Goal: Task Accomplishment & Management: Complete application form

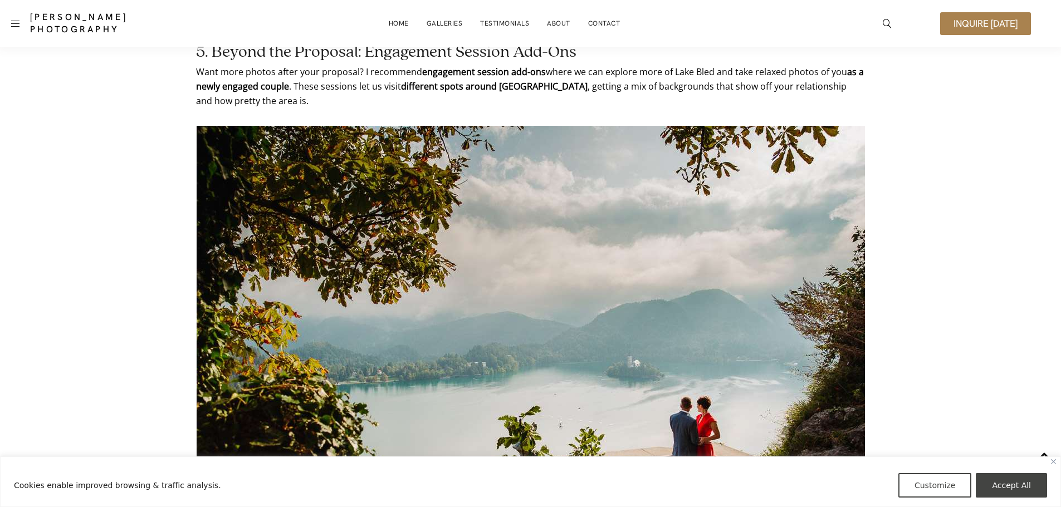
scroll to position [2411, 0]
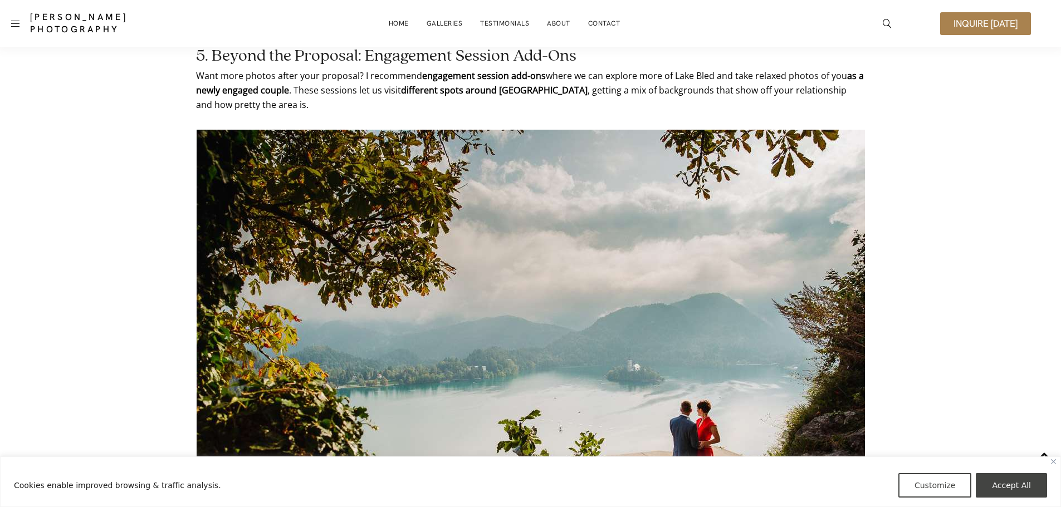
click at [979, 21] on span "Inquire [DATE]" at bounding box center [985, 23] width 64 height 9
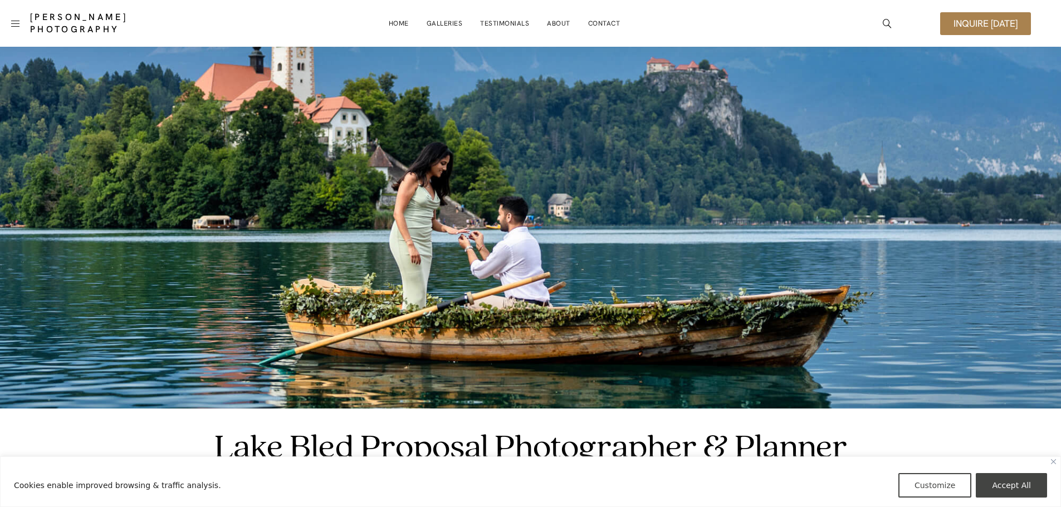
click at [996, 23] on span "Inquire [DATE]" at bounding box center [985, 23] width 64 height 9
click at [971, 26] on span "Inquire [DATE]" at bounding box center [985, 23] width 64 height 9
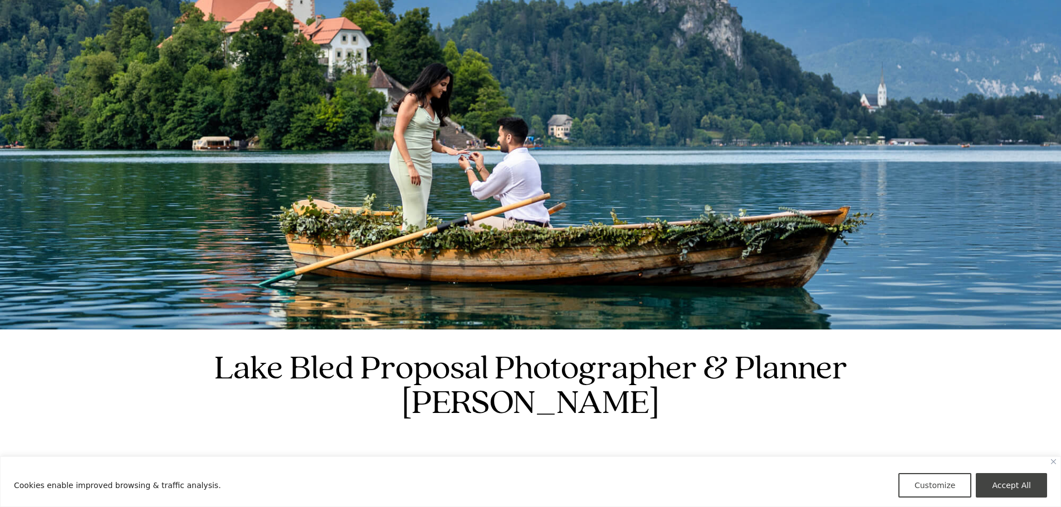
scroll to position [167, 0]
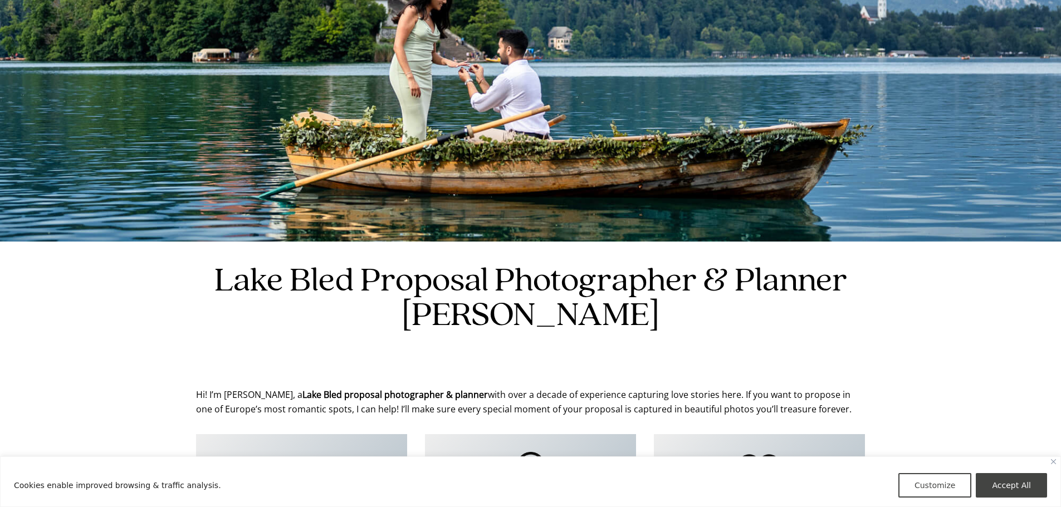
click at [1054, 464] on img "Close" at bounding box center [1053, 461] width 5 height 5
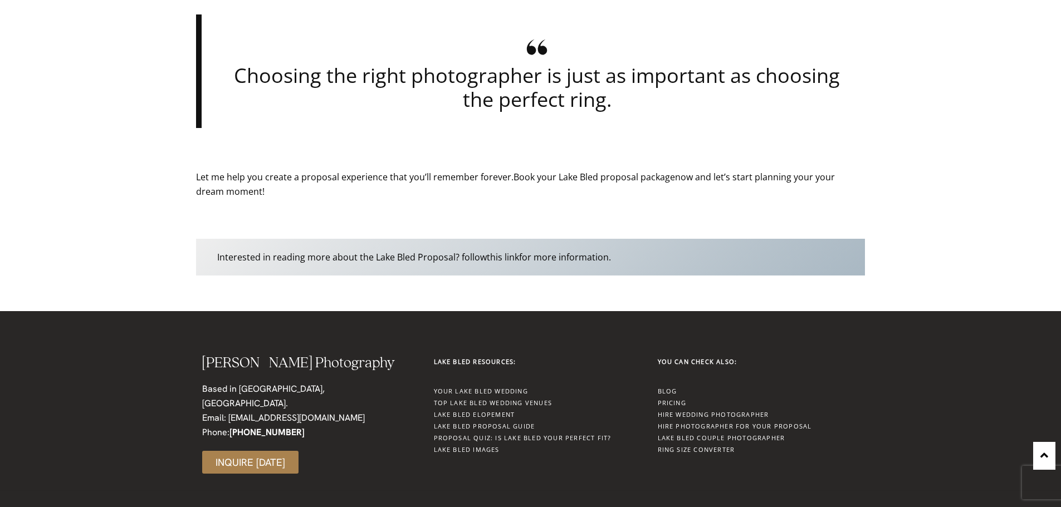
scroll to position [3413, 0]
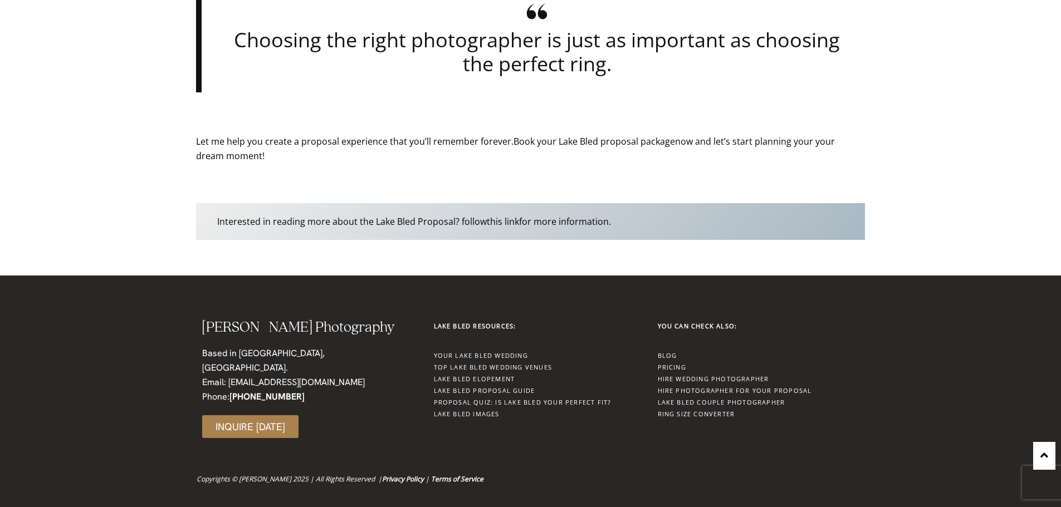
click at [258, 422] on span "Inquire [DATE]" at bounding box center [250, 426] width 70 height 9
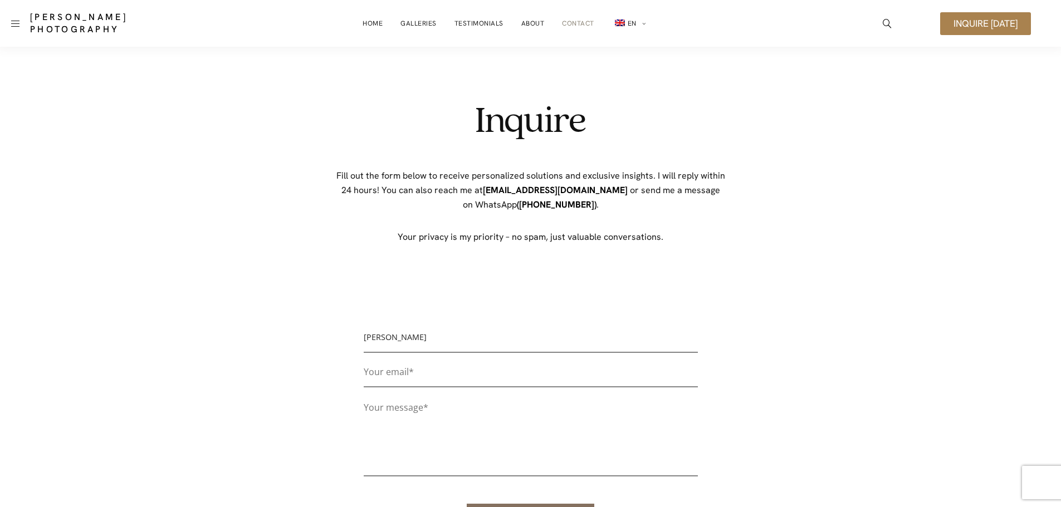
type input "Connor Murray"
type input "conjmurray@gmail.com"
type textarea "Hi - I am going to be in Lake Bohinj"
